Goal: Task Accomplishment & Management: Manage account settings

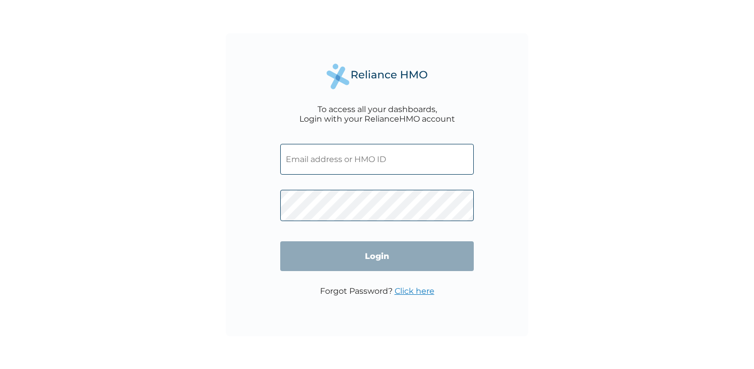
click at [318, 165] on input "text" at bounding box center [377, 159] width 194 height 31
type input "adeyemi@paystack.com"
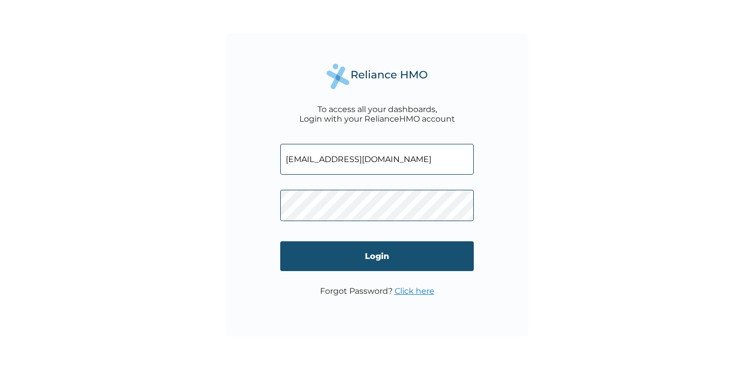
click at [360, 259] on input "Login" at bounding box center [377, 256] width 194 height 30
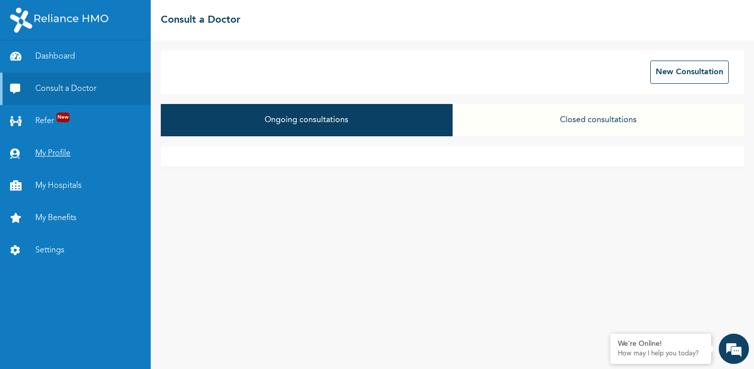
click at [45, 150] on link "My Profile" at bounding box center [75, 153] width 151 height 32
